Goal: Information Seeking & Learning: Understand process/instructions

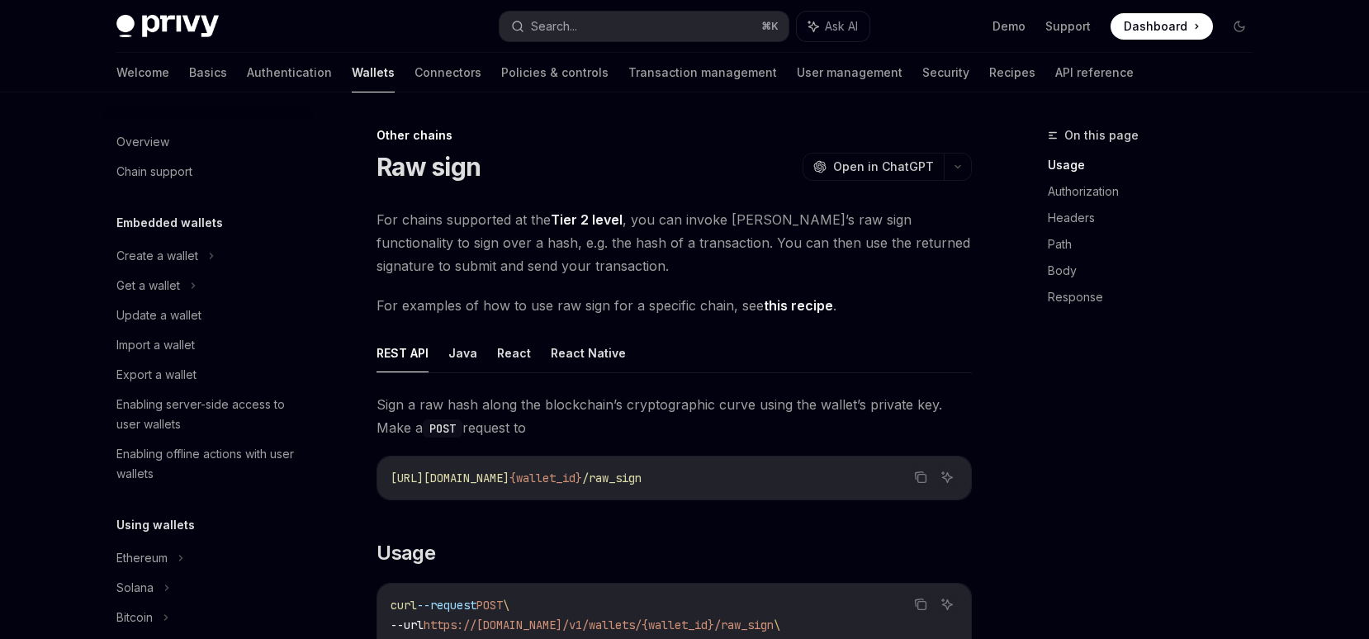
scroll to position [311, 0]
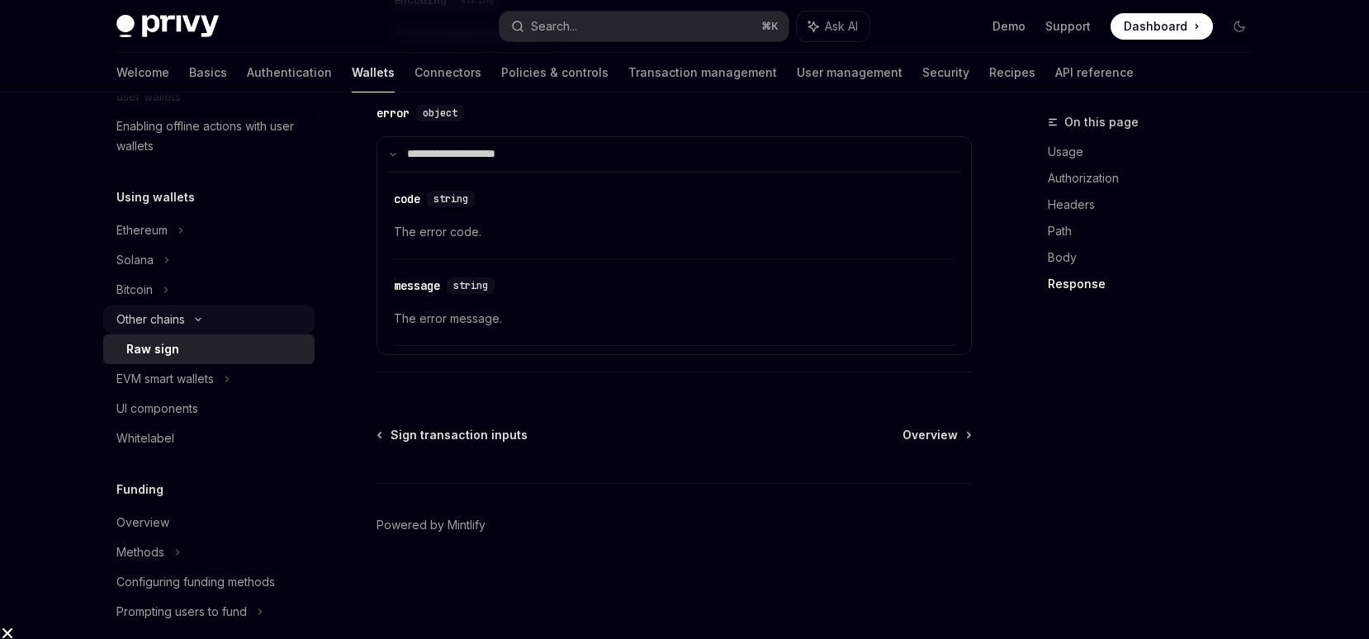
scroll to position [334, 0]
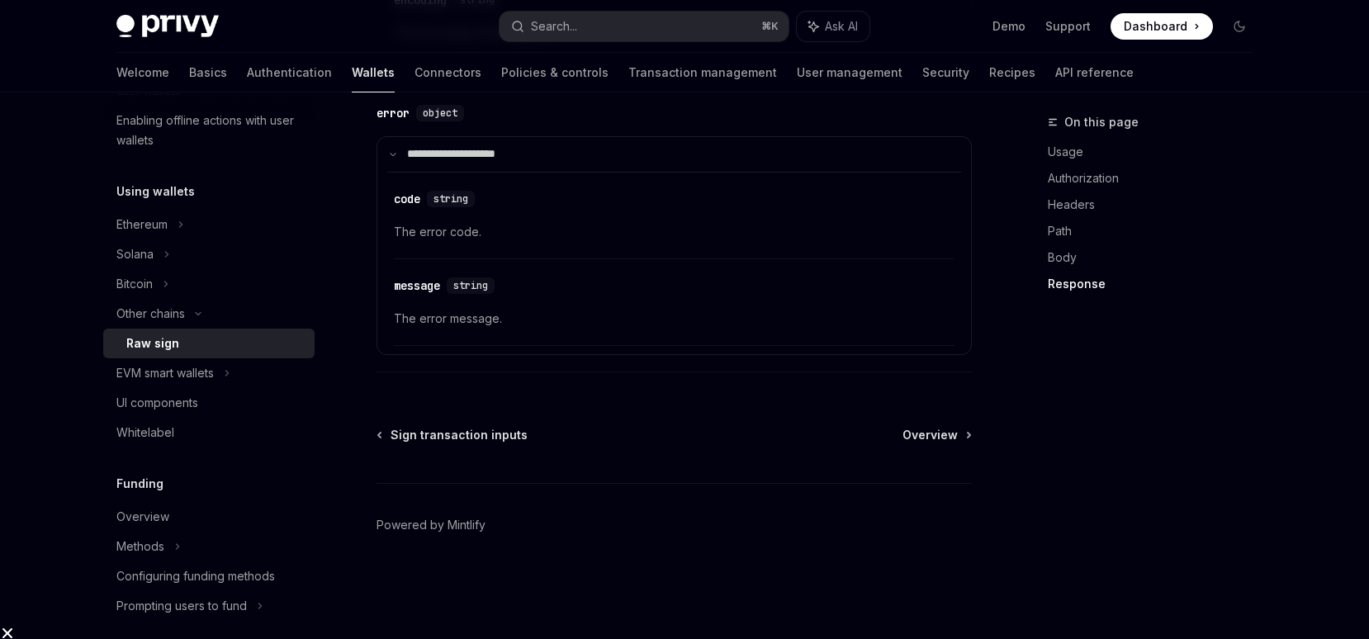
click at [212, 339] on div "Raw sign" at bounding box center [215, 344] width 178 height 20
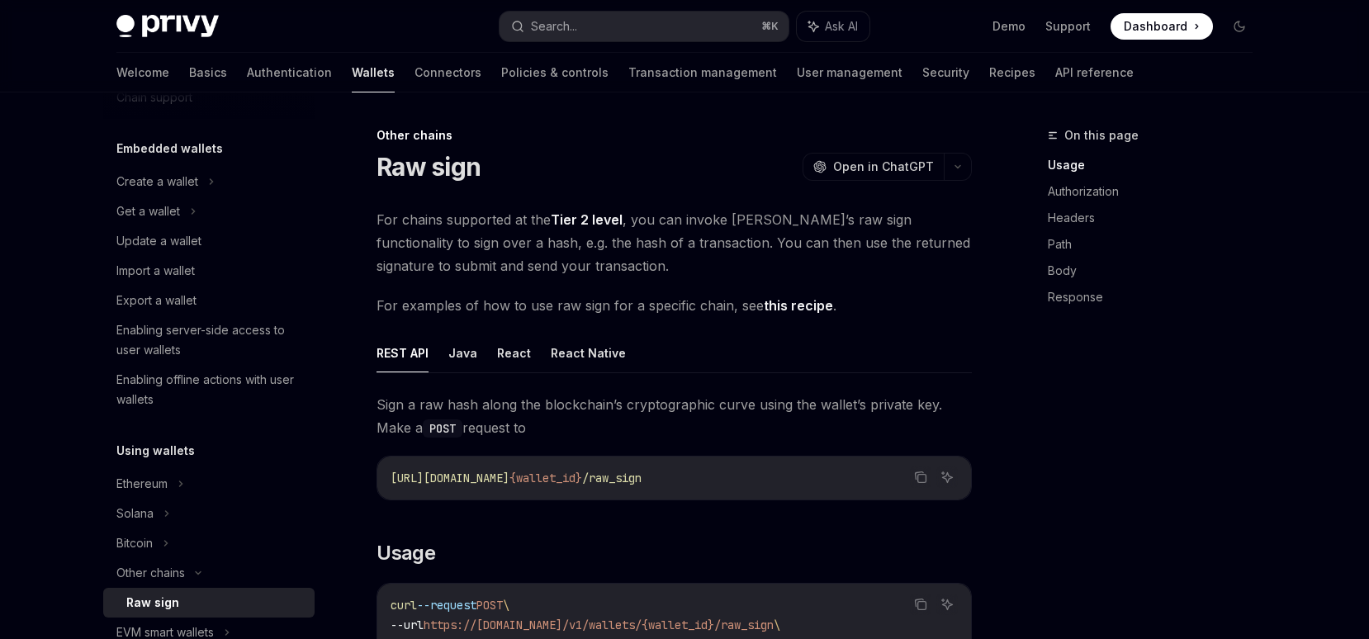
scroll to position [71, 0]
click at [236, 173] on div "Create a wallet" at bounding box center [208, 185] width 211 height 30
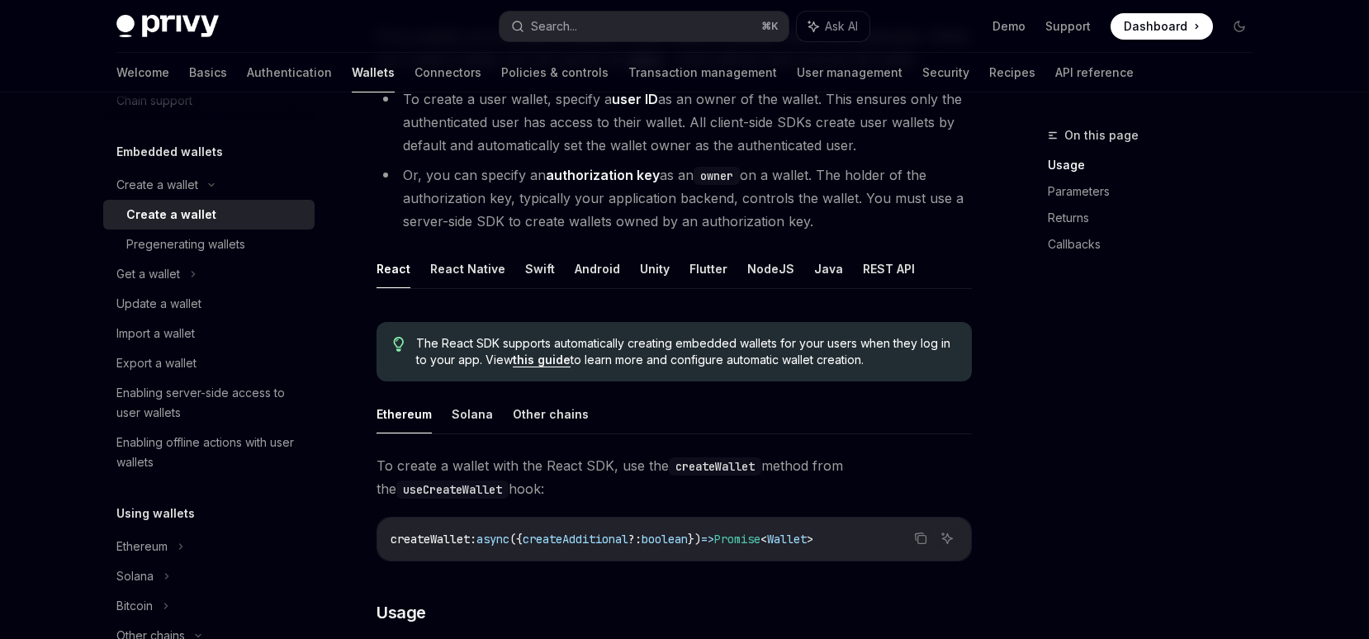
scroll to position [185, 0]
click at [765, 258] on button "NodeJS" at bounding box center [770, 267] width 47 height 39
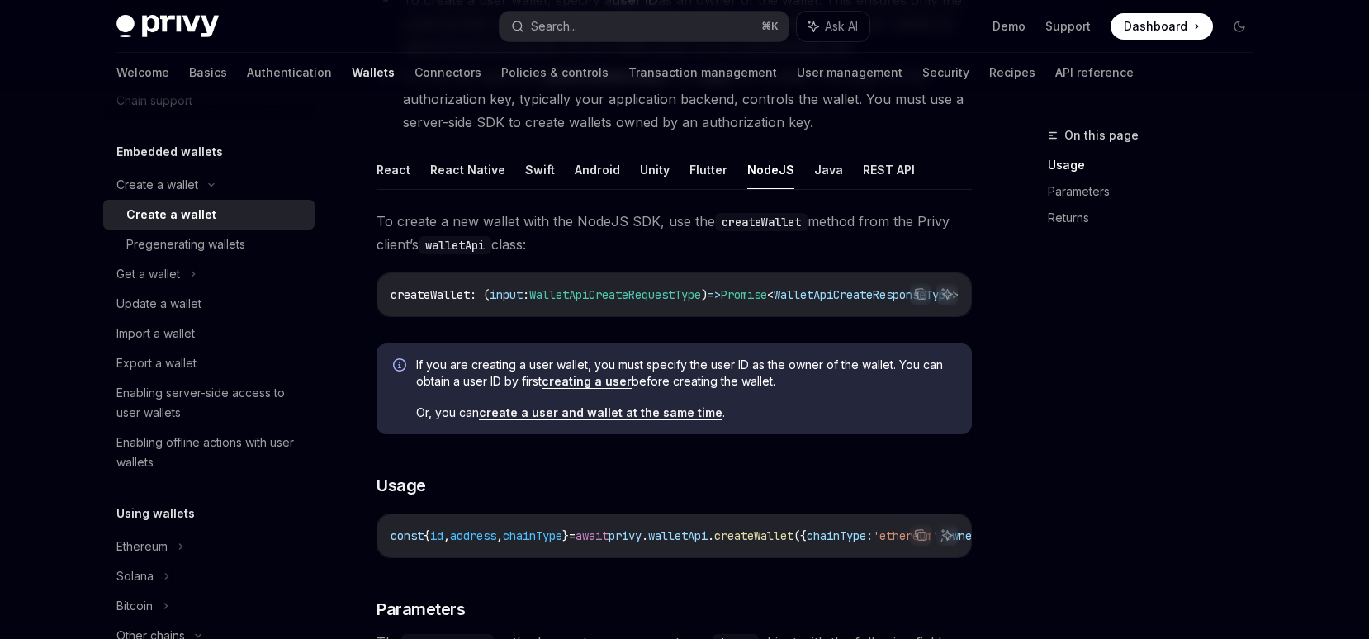
scroll to position [292, 0]
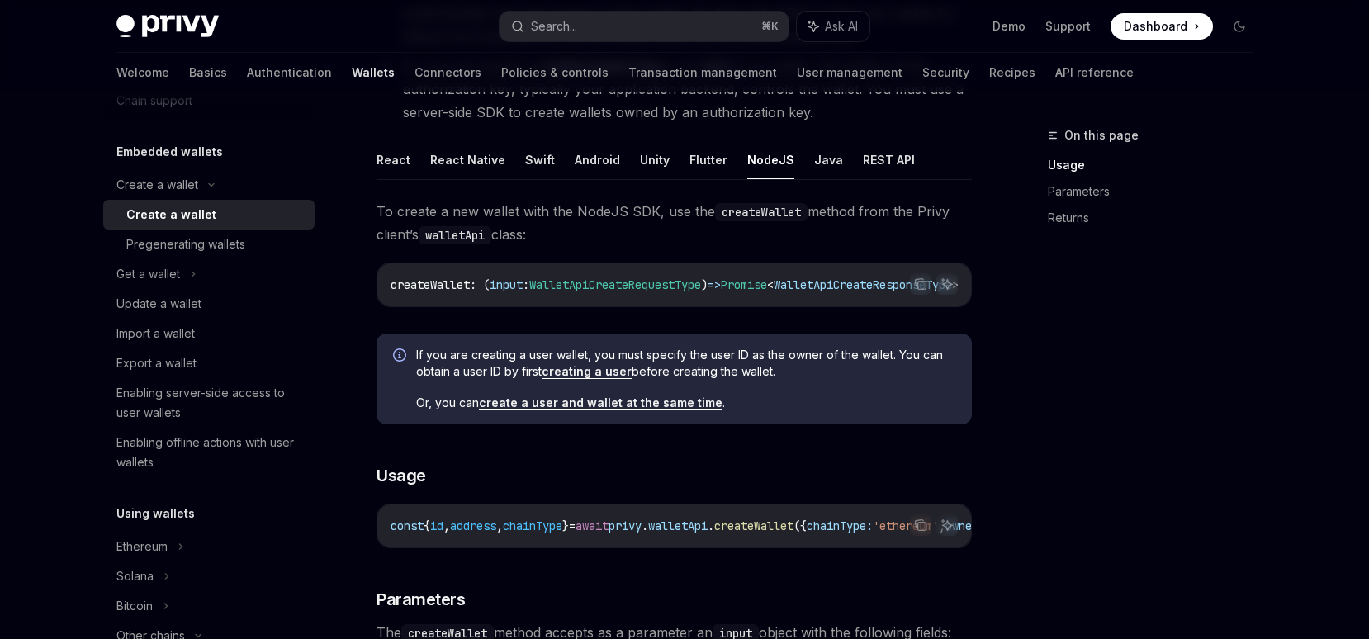
click at [409, 170] on ul "React React Native Swift Android Unity Flutter NodeJS Java REST API" at bounding box center [674, 160] width 595 height 40
click at [385, 160] on button "React" at bounding box center [394, 159] width 34 height 39
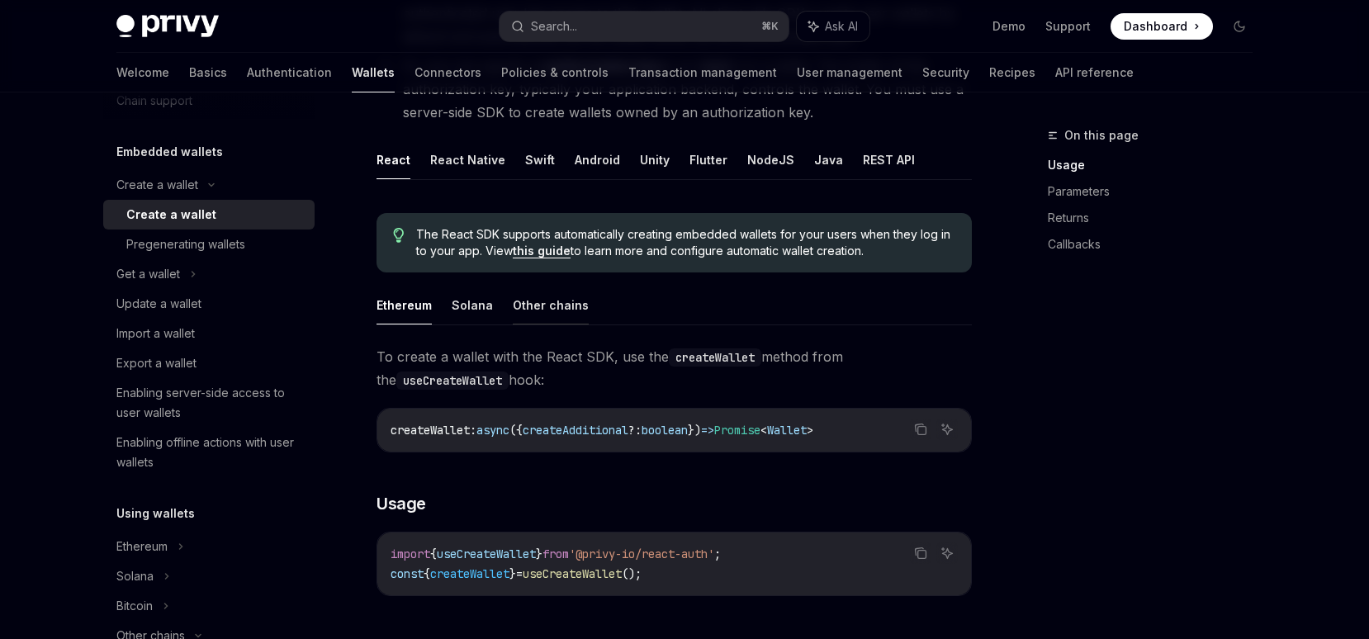
click at [538, 305] on button "Other chains" at bounding box center [551, 305] width 76 height 39
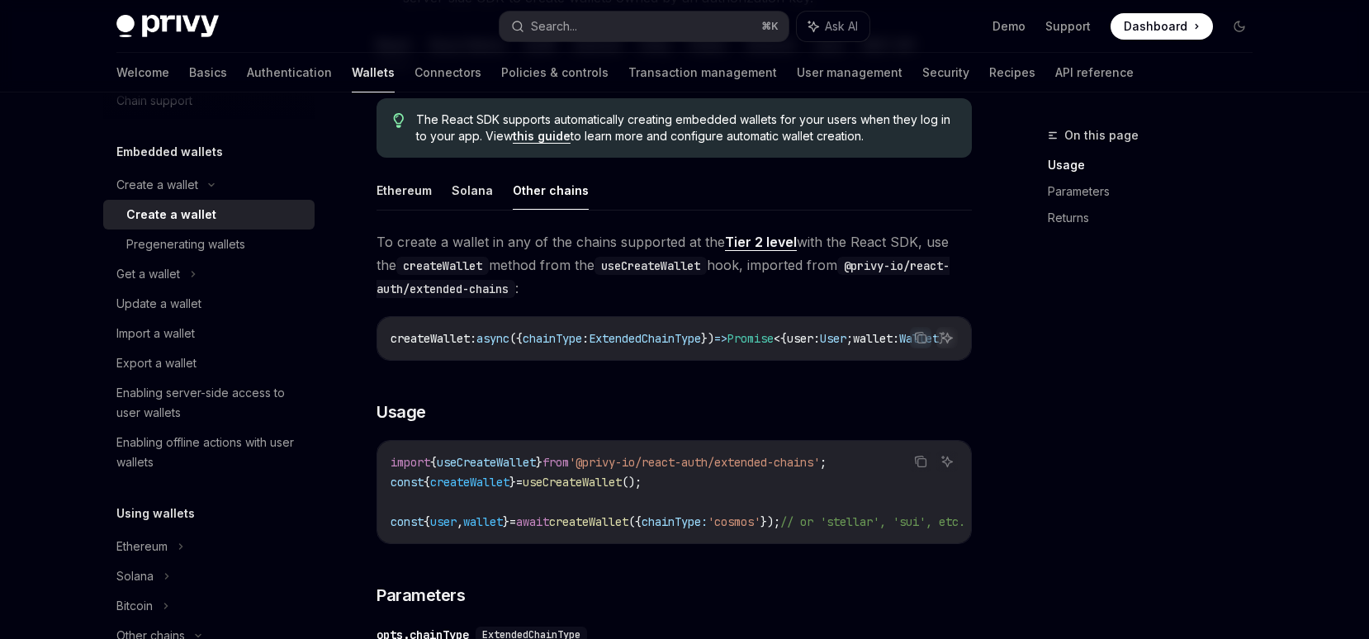
scroll to position [0, 104]
click at [755, 239] on link "Tier 2 level" at bounding box center [761, 242] width 72 height 17
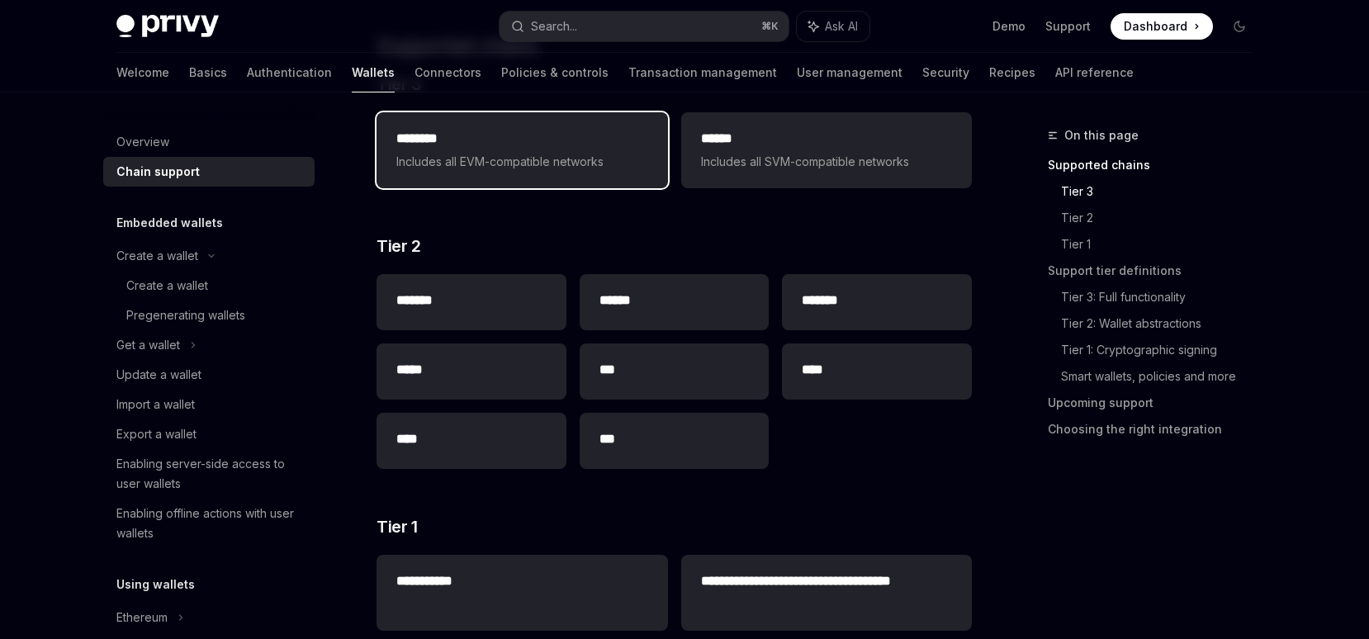
scroll to position [337, 0]
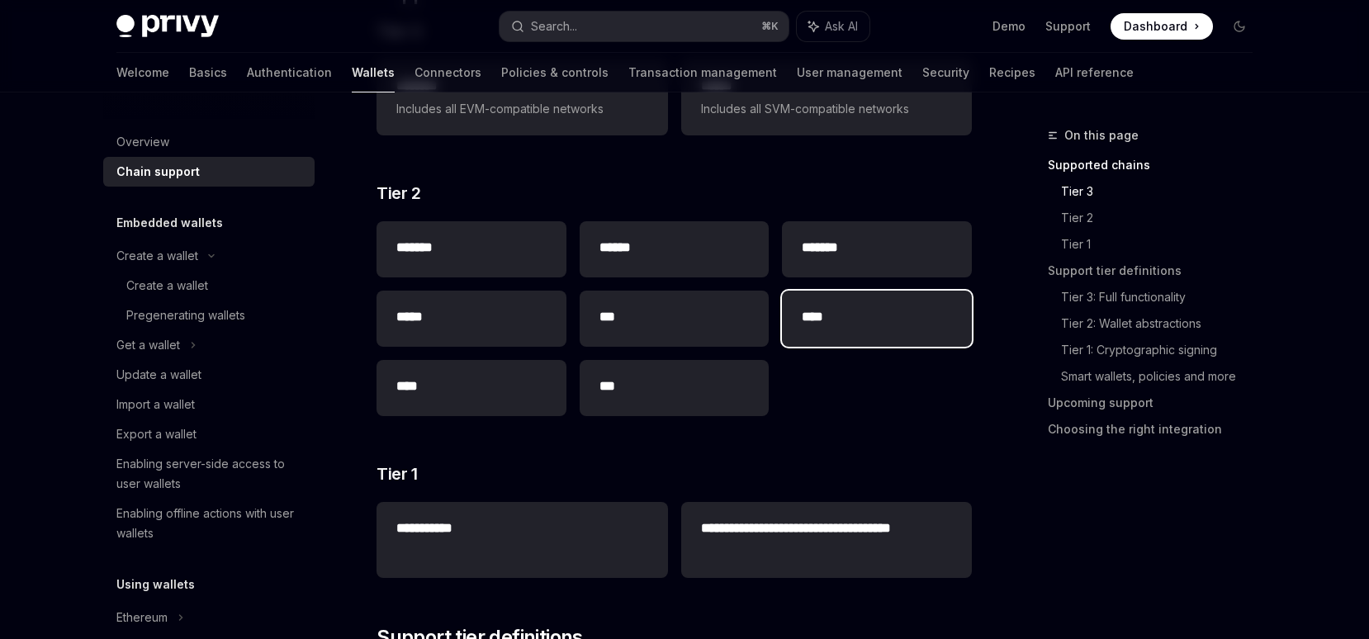
click at [835, 305] on div "****" at bounding box center [877, 319] width 190 height 56
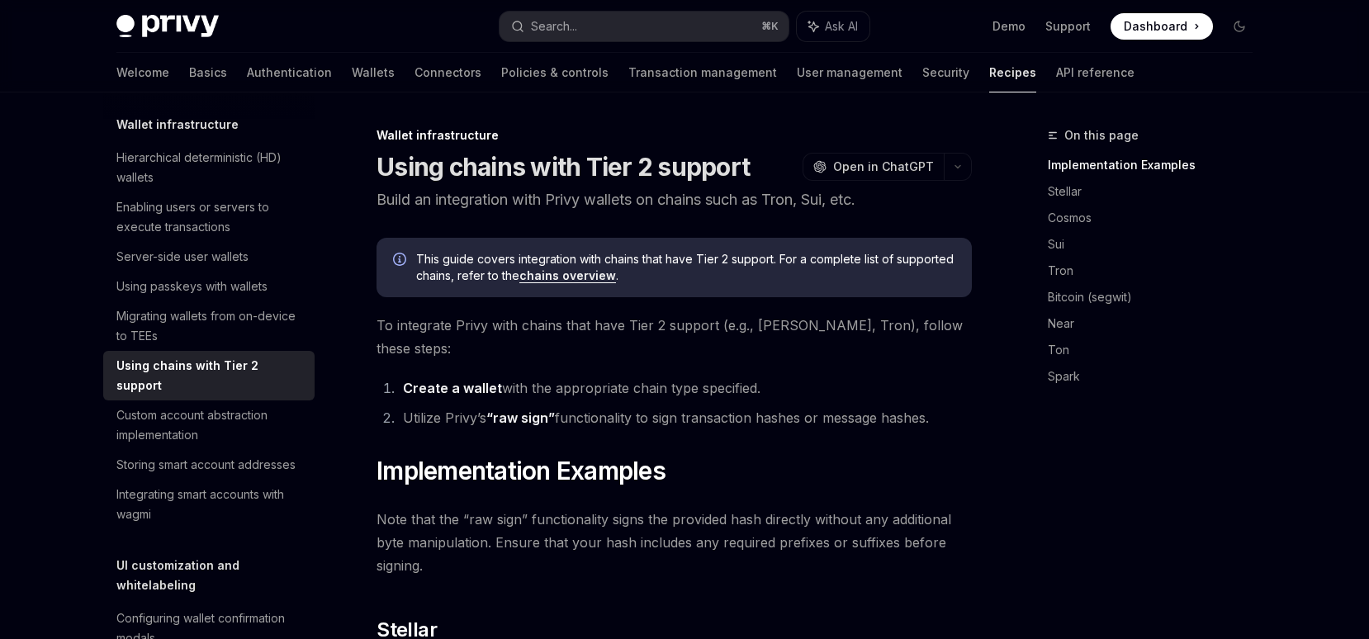
click at [461, 380] on link "Create a wallet" at bounding box center [452, 388] width 99 height 17
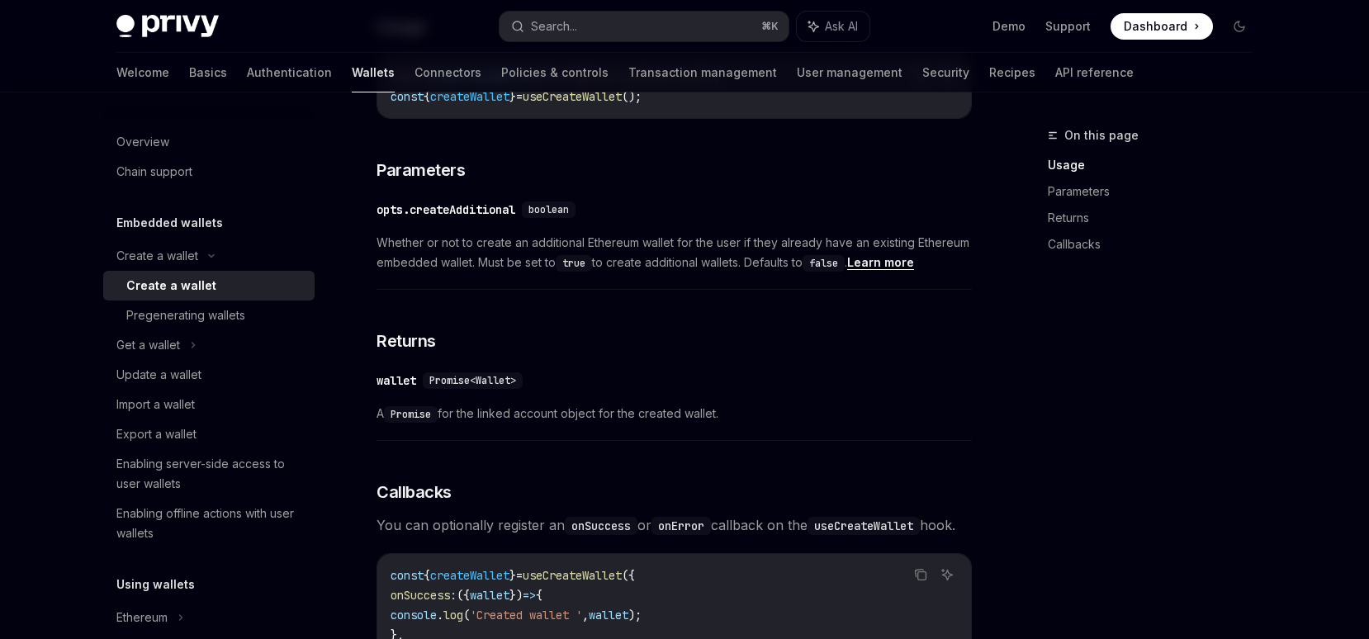
scroll to position [445, 0]
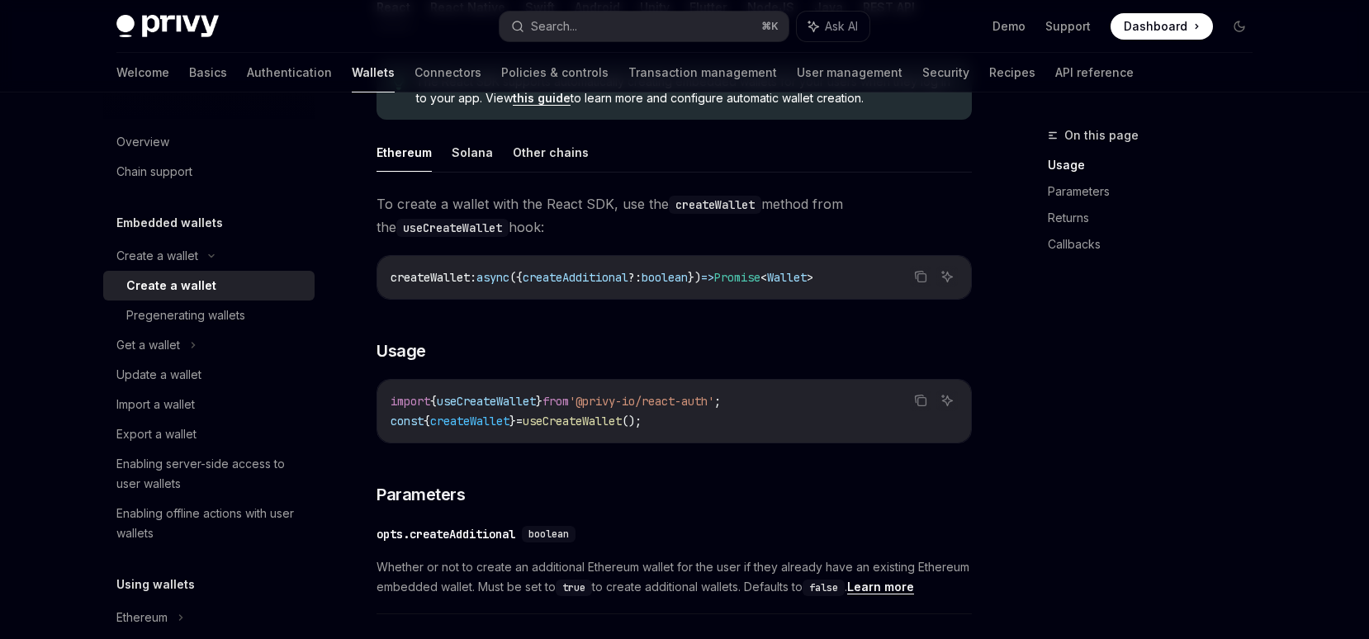
type textarea "*"
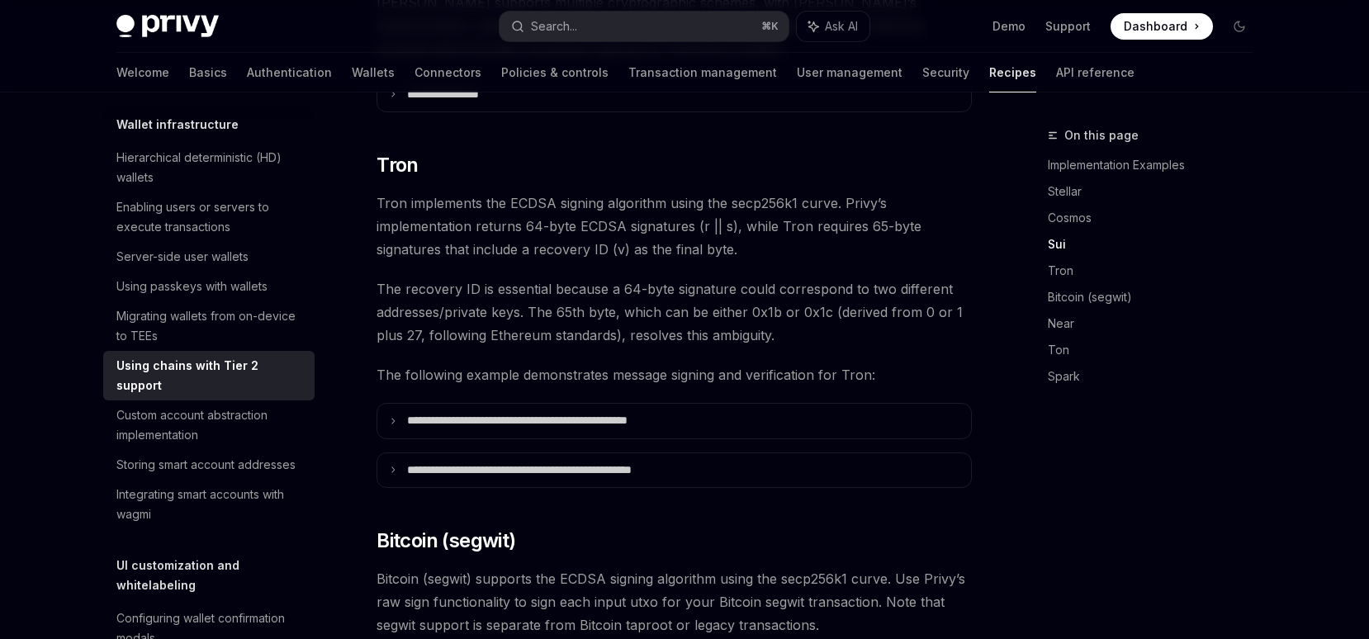
scroll to position [1025, 0]
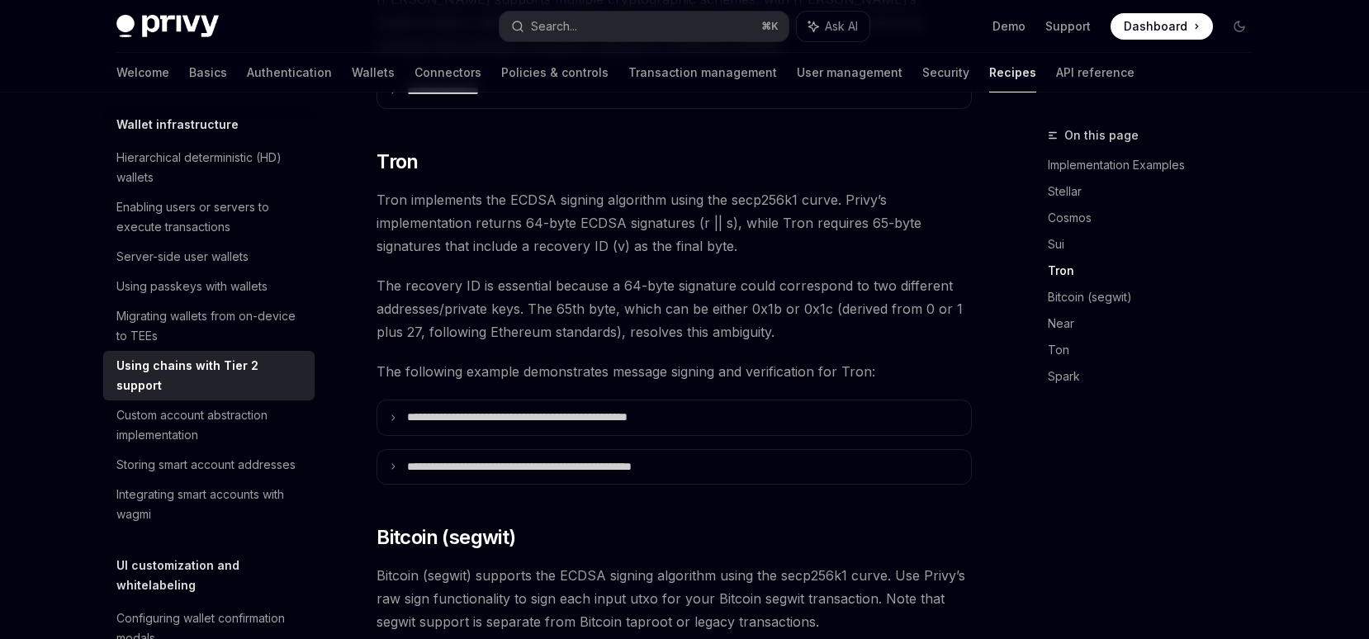
click at [592, 420] on div "**********" at bounding box center [674, 268] width 595 height 2111
click at [598, 471] on div "**********" at bounding box center [674, 268] width 595 height 2111
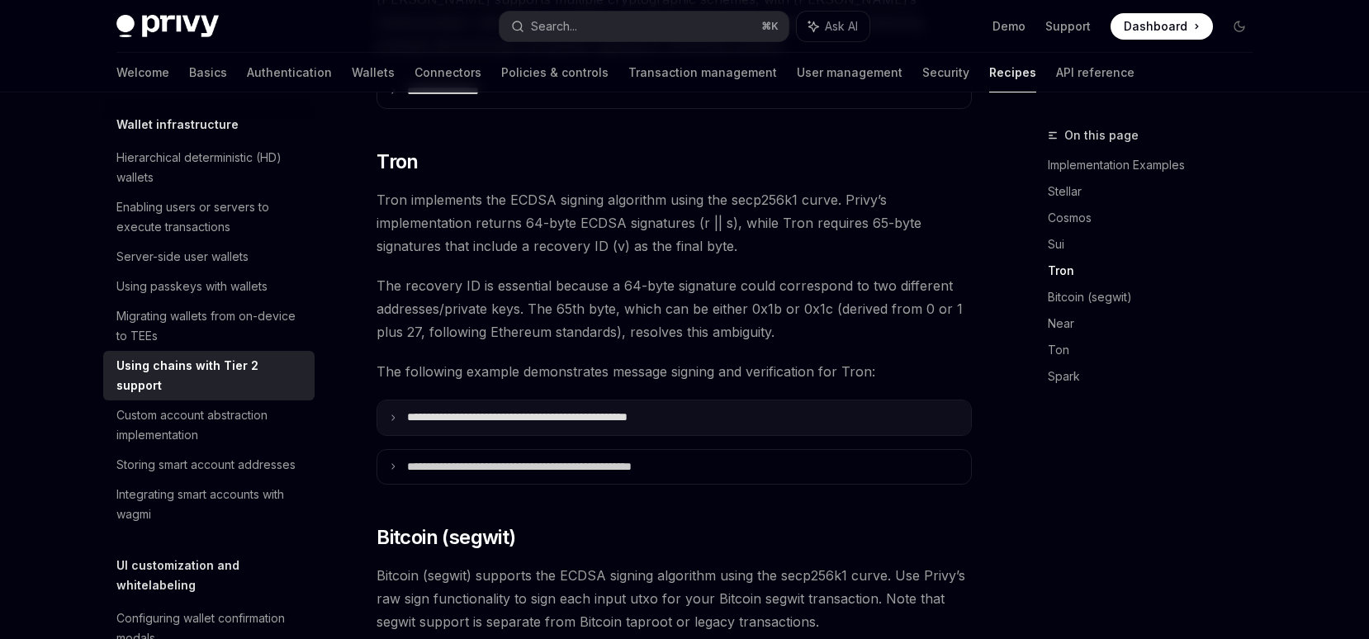
click at [592, 410] on p "**********" at bounding box center [561, 417] width 308 height 15
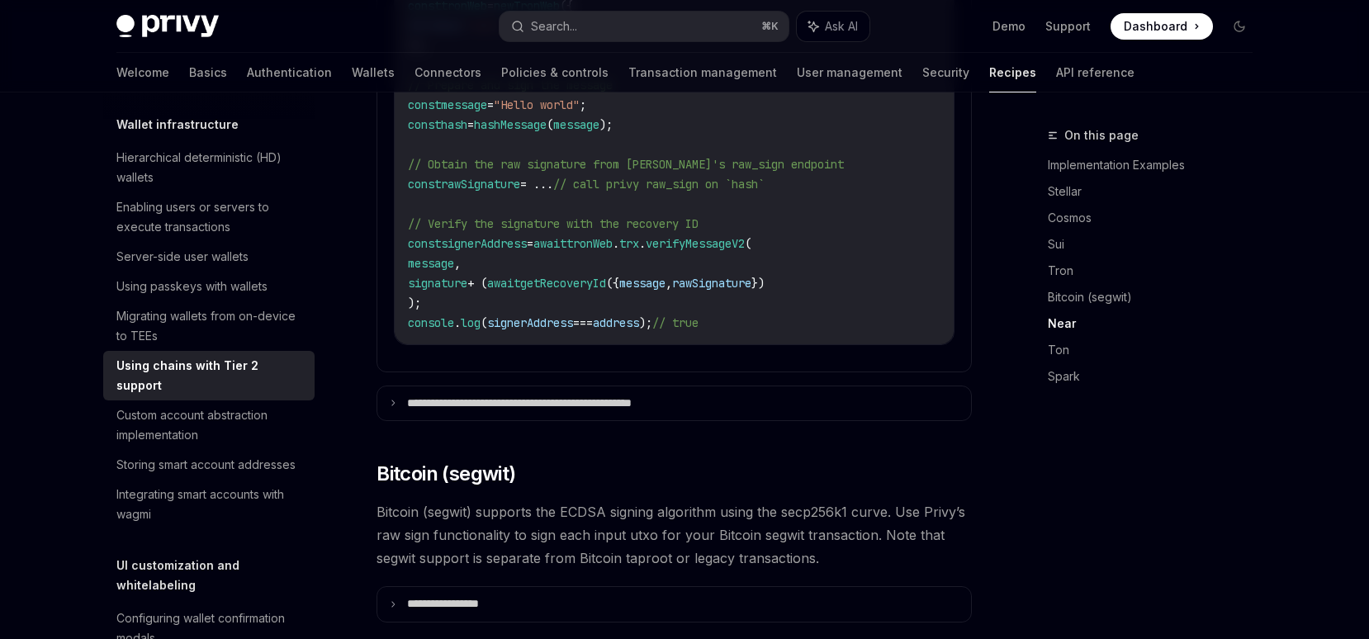
scroll to position [1916, 0]
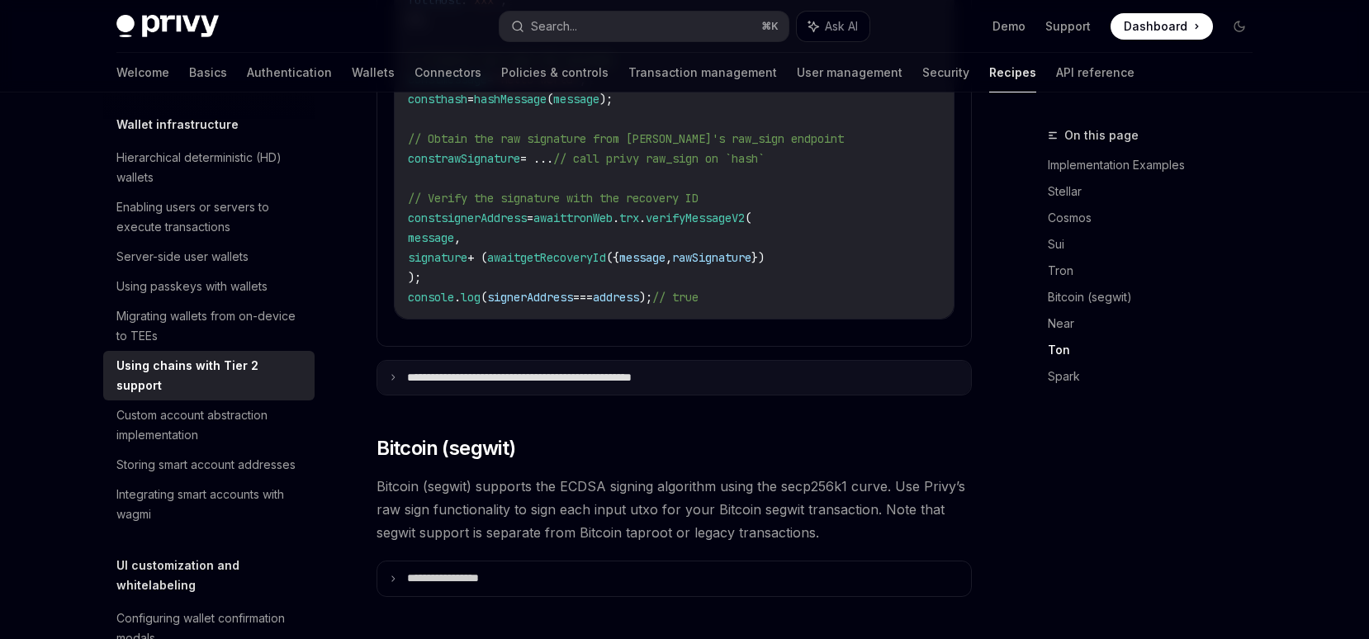
click at [591, 371] on p "**********" at bounding box center [563, 378] width 312 height 15
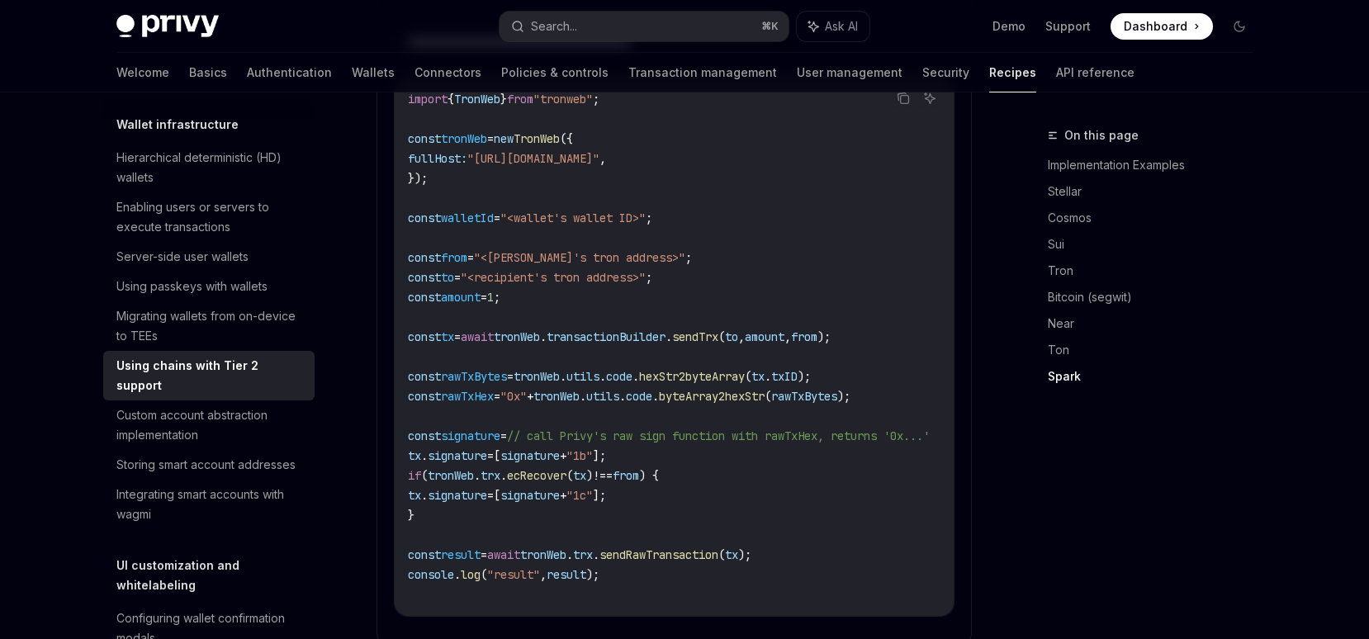
scroll to position [2253, 0]
click at [751, 500] on code "import { TronWeb } from "tronweb" ; const tronWeb = new TronWeb ({ fullHost: "[…" at bounding box center [688, 345] width 561 height 515
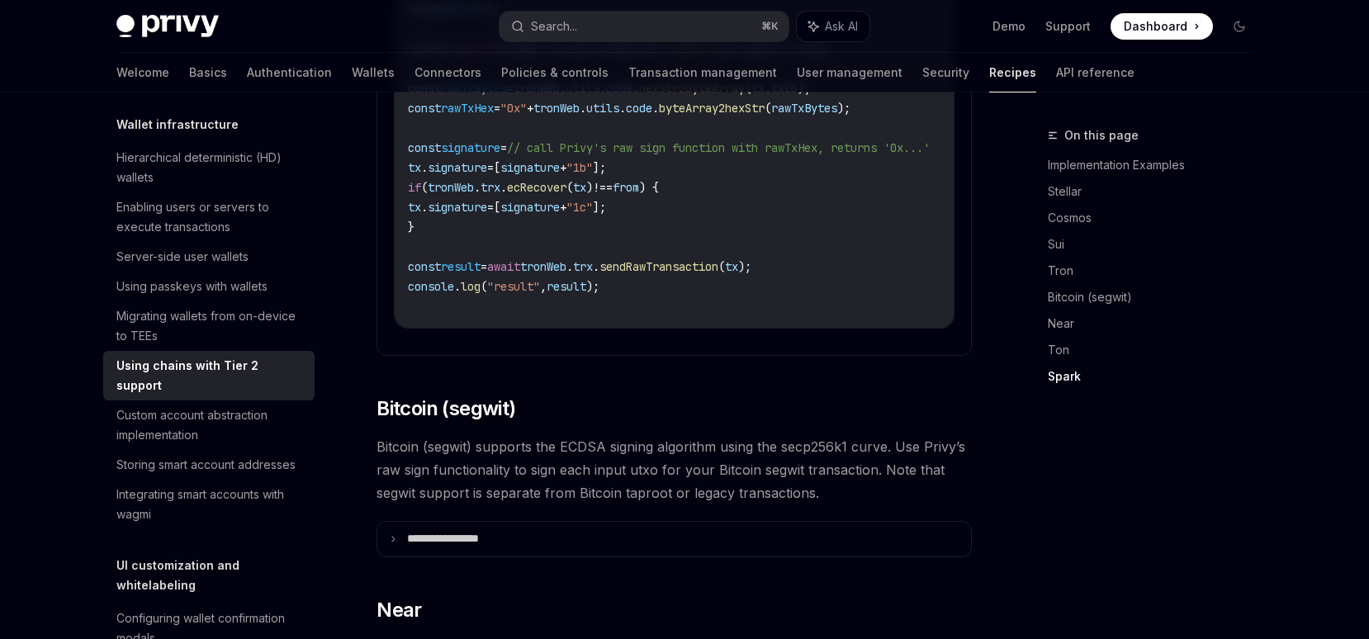
scroll to position [2818, 0]
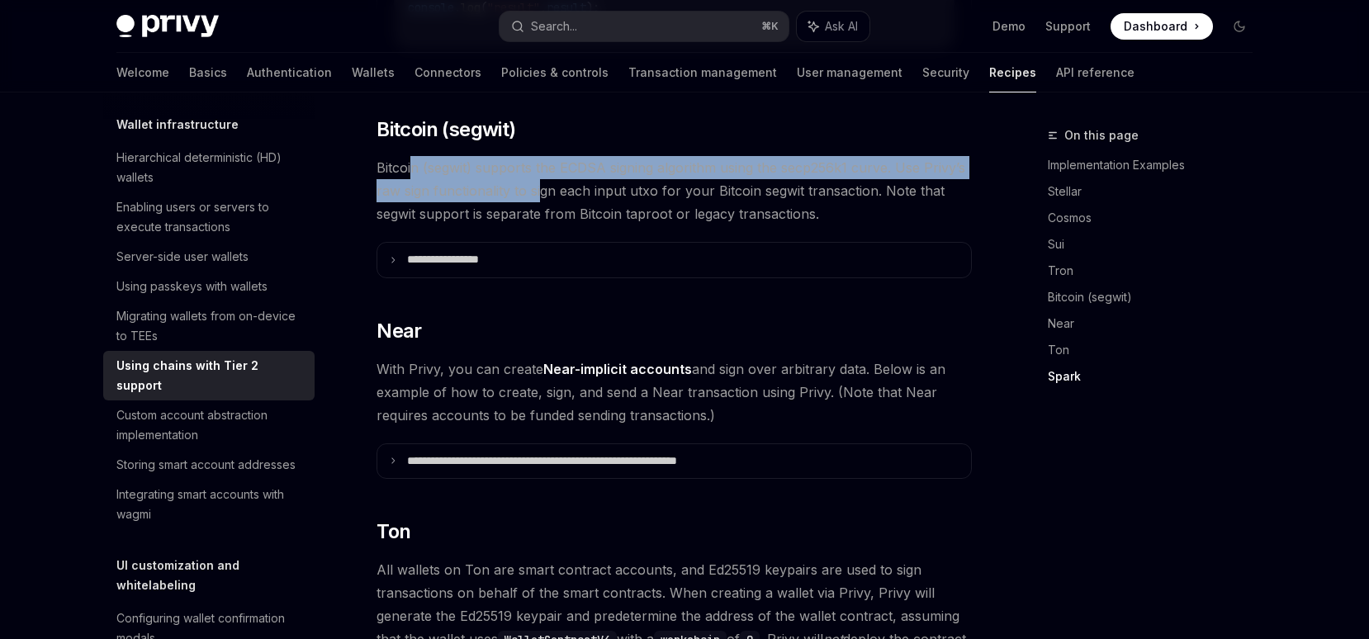
drag, startPoint x: 414, startPoint y: 166, endPoint x: 752, endPoint y: 206, distance: 340.8
click at [704, 198] on span "Bitcoin (segwit) supports the ECDSA signing algorithm using the secp256k1 curve…" at bounding box center [674, 190] width 595 height 69
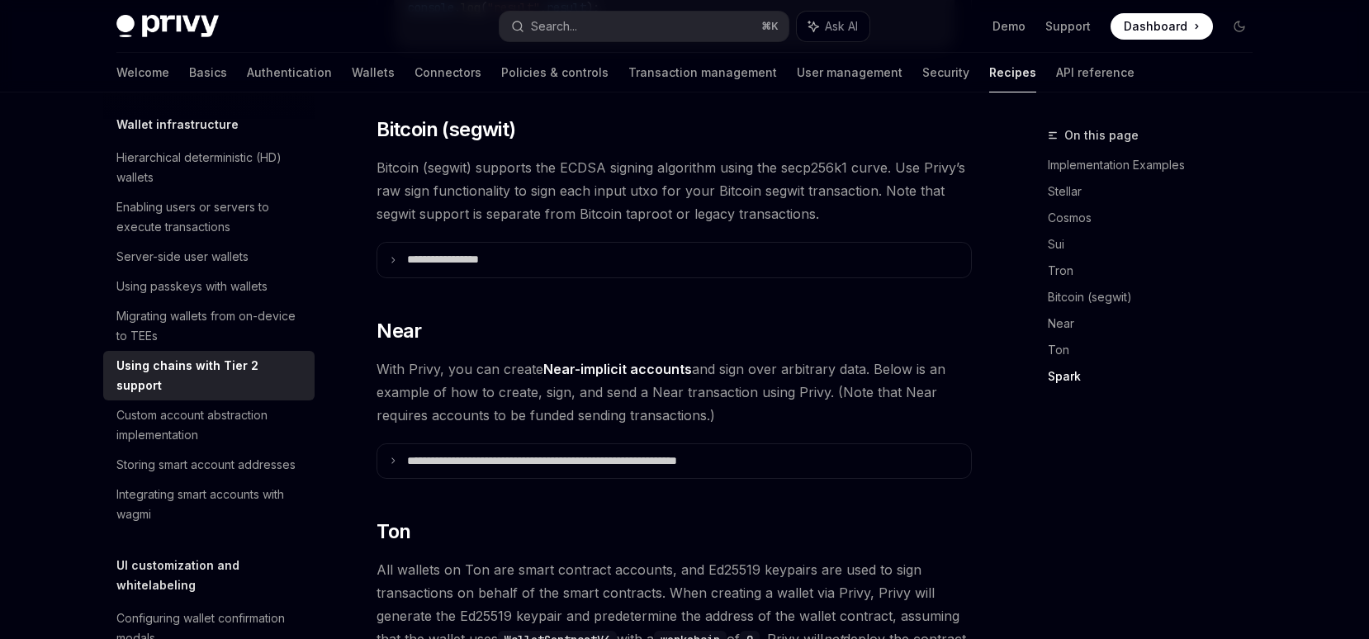
click at [752, 206] on span "Bitcoin (segwit) supports the ECDSA signing algorithm using the secp256k1 curve…" at bounding box center [674, 190] width 595 height 69
drag, startPoint x: 481, startPoint y: 186, endPoint x: 746, endPoint y: 185, distance: 265.1
click at [746, 185] on span "Bitcoin (segwit) supports the ECDSA signing algorithm using the secp256k1 curve…" at bounding box center [674, 190] width 595 height 69
click at [748, 192] on span "Bitcoin (segwit) supports the ECDSA signing algorithm using the secp256k1 curve…" at bounding box center [674, 190] width 595 height 69
click at [555, 209] on span "Bitcoin (segwit) supports the ECDSA signing algorithm using the secp256k1 curve…" at bounding box center [674, 190] width 595 height 69
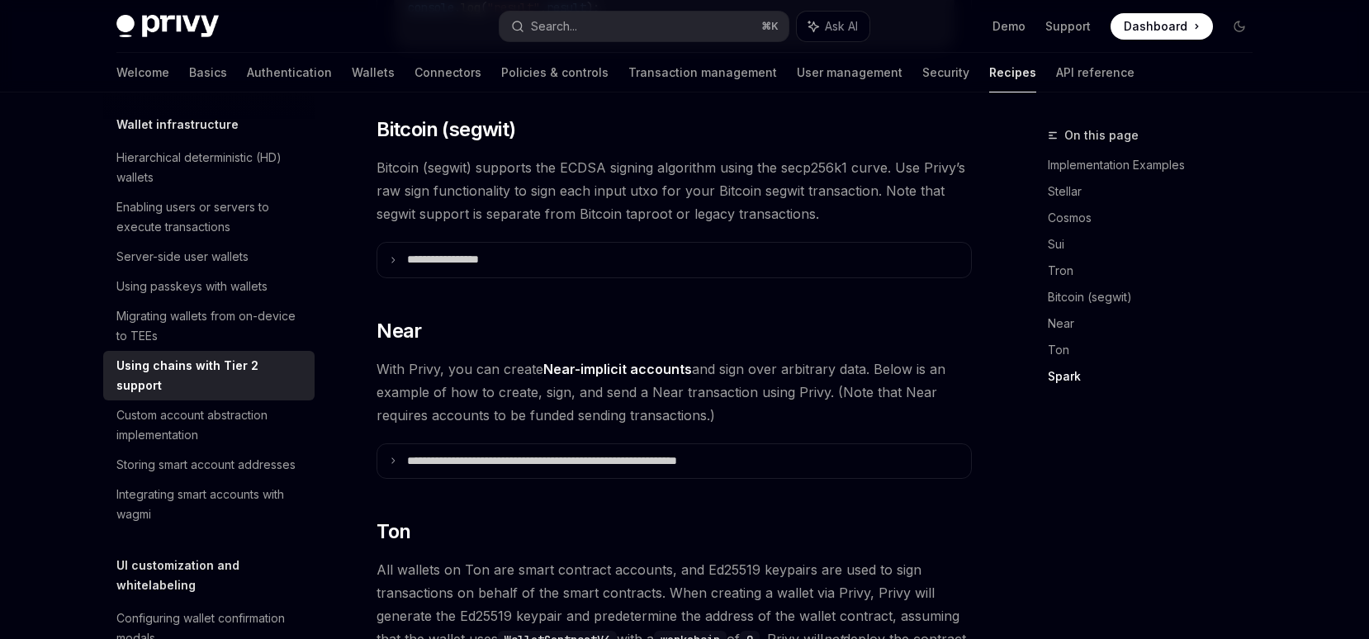
click at [523, 209] on span "Bitcoin (segwit) supports the ECDSA signing algorithm using the secp256k1 curve…" at bounding box center [674, 190] width 595 height 69
click at [586, 210] on span "Bitcoin (segwit) supports the ECDSA signing algorithm using the secp256k1 curve…" at bounding box center [674, 190] width 595 height 69
click at [645, 210] on span "Bitcoin (segwit) supports the ECDSA signing algorithm using the secp256k1 curve…" at bounding box center [674, 190] width 595 height 69
click at [698, 209] on span "Bitcoin (segwit) supports the ECDSA signing algorithm using the secp256k1 curve…" at bounding box center [674, 190] width 595 height 69
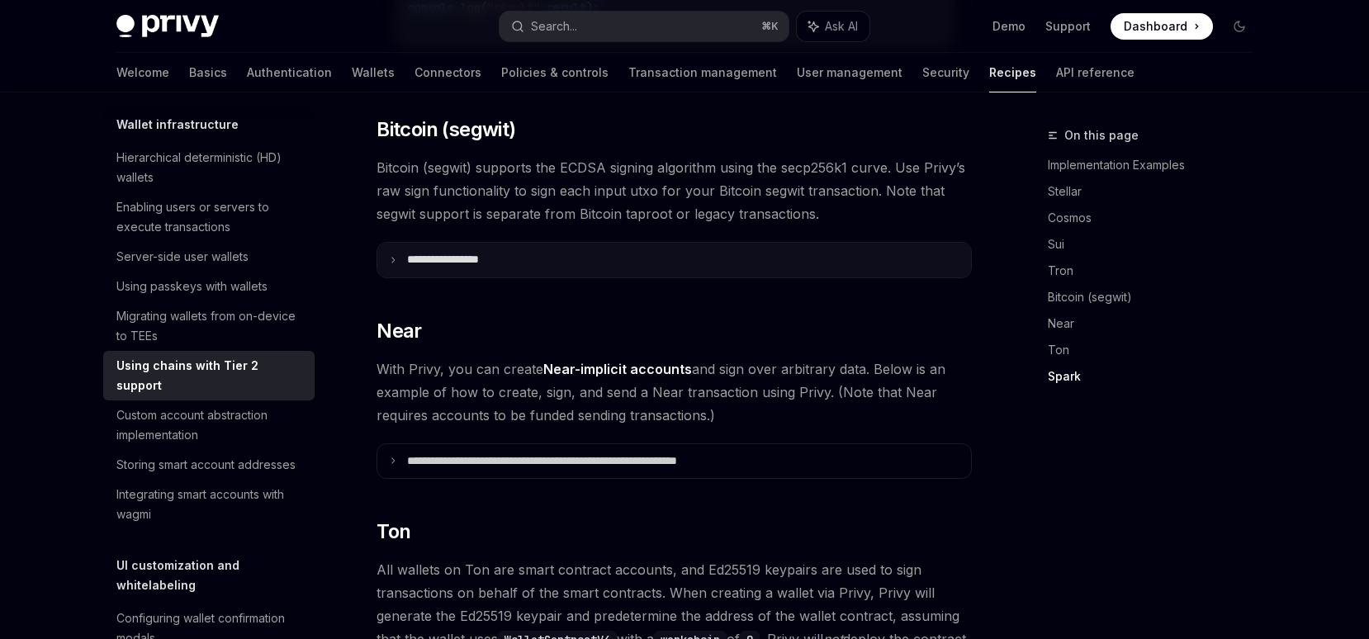
click at [617, 243] on summary "**********" at bounding box center [674, 260] width 594 height 35
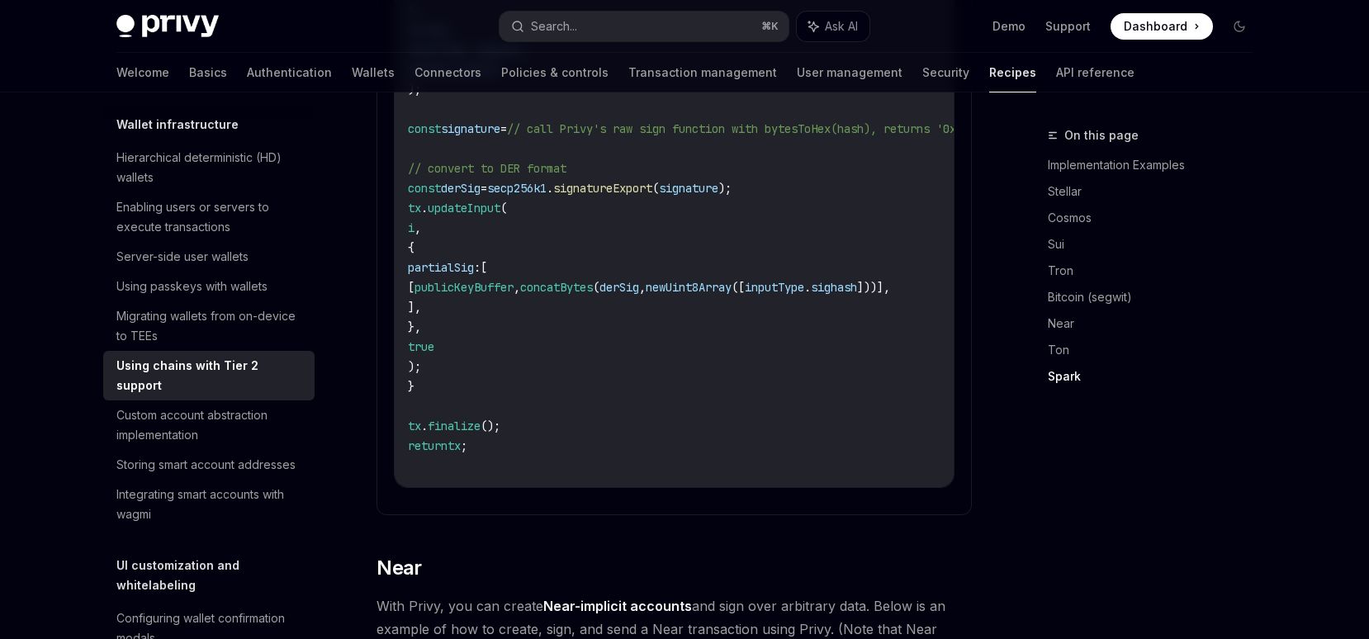
scroll to position [3926, 0]
